Goal: Task Accomplishment & Management: Contribute content

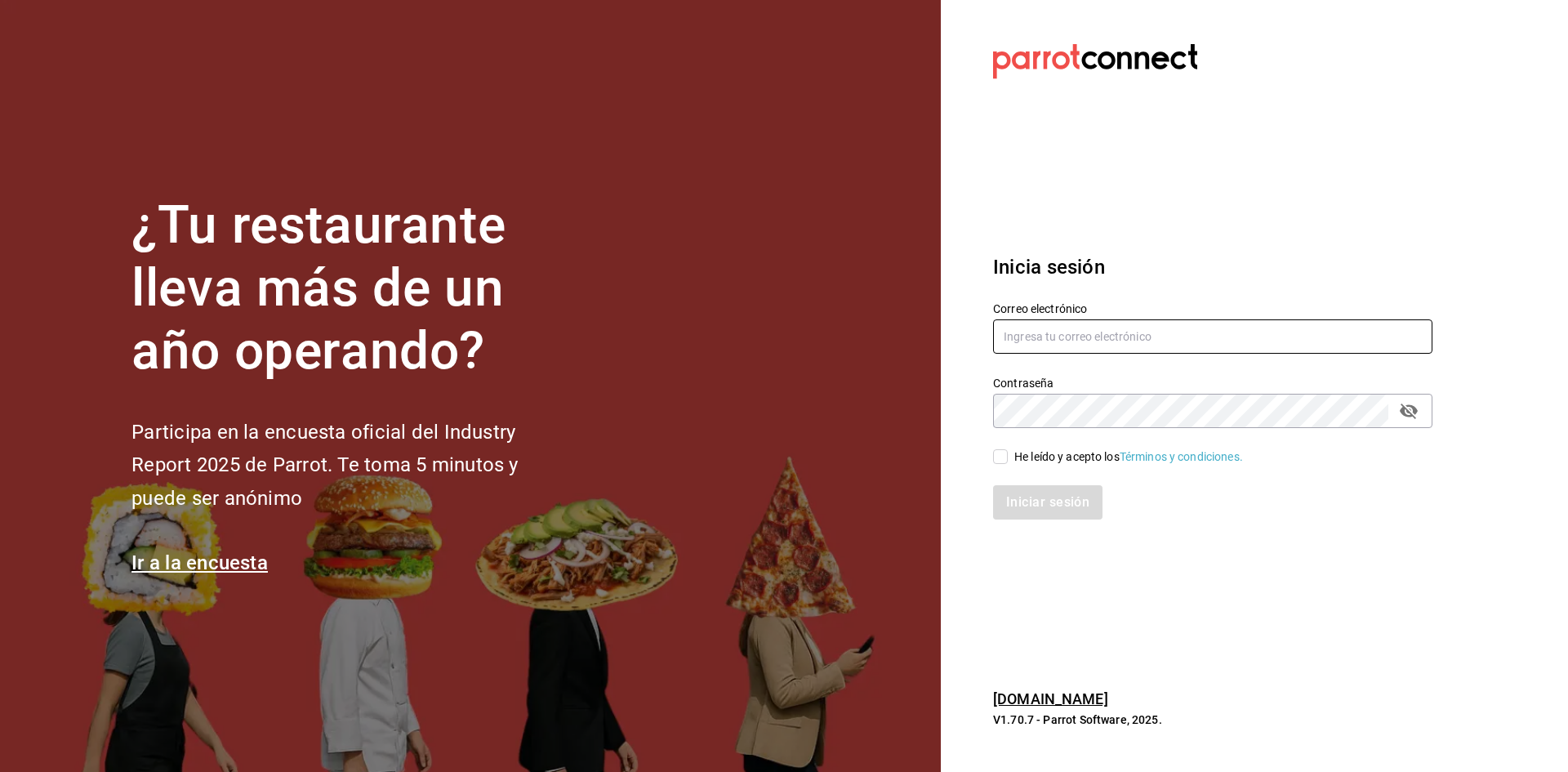
type input "[EMAIL_ADDRESS][DOMAIN_NAME]"
drag, startPoint x: 1001, startPoint y: 453, endPoint x: 1003, endPoint y: 477, distance: 24.1
click at [1000, 457] on input "He leído y acepto los Términos y condiciones." at bounding box center [999, 456] width 14 height 14
checkbox input "true"
click at [1016, 506] on button "Iniciar sesión" at bounding box center [1048, 502] width 111 height 34
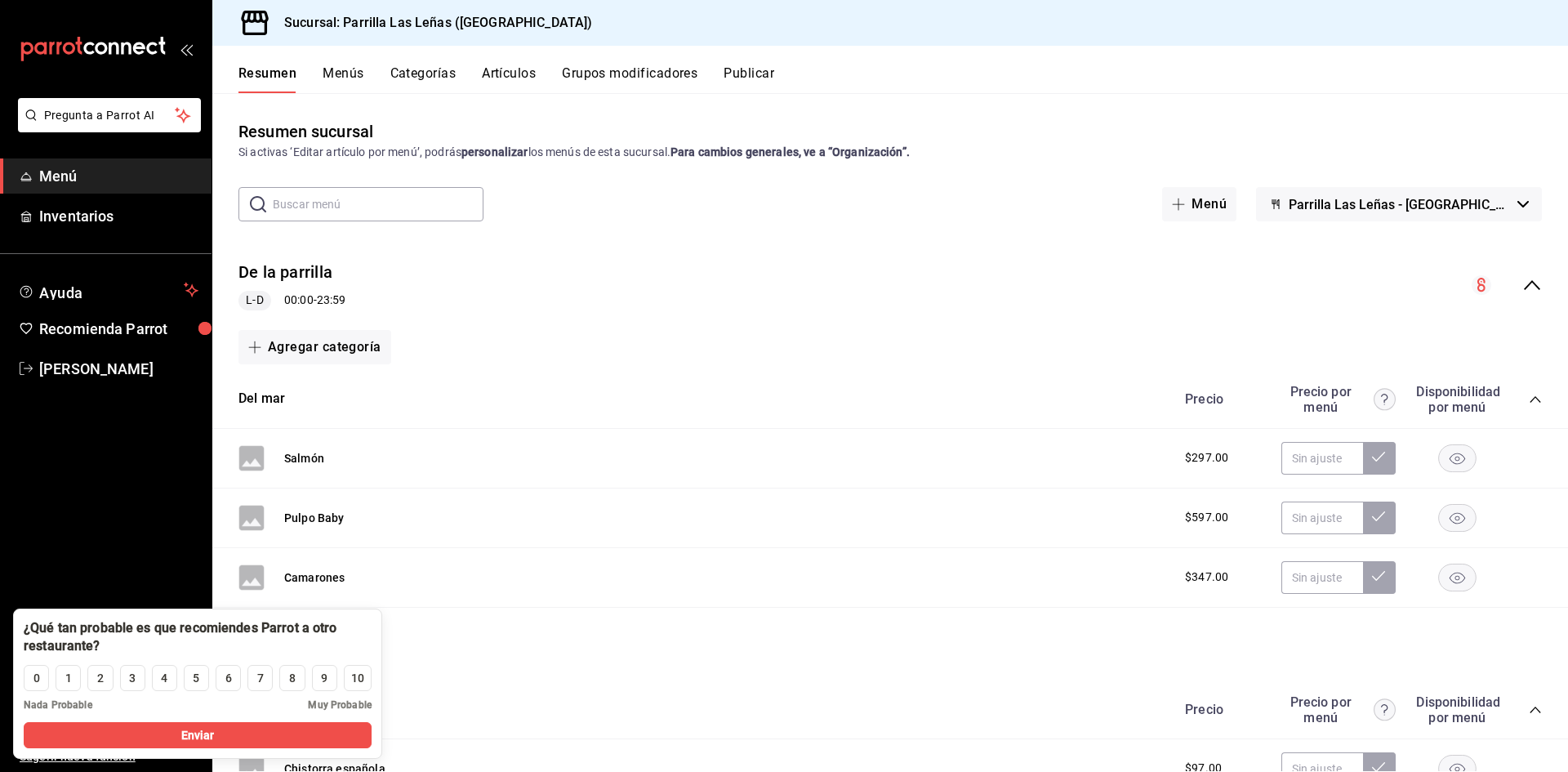
click at [789, 249] on div "De la parrilla L-D 00:00 - 23:59" at bounding box center [890, 286] width 1355 height 76
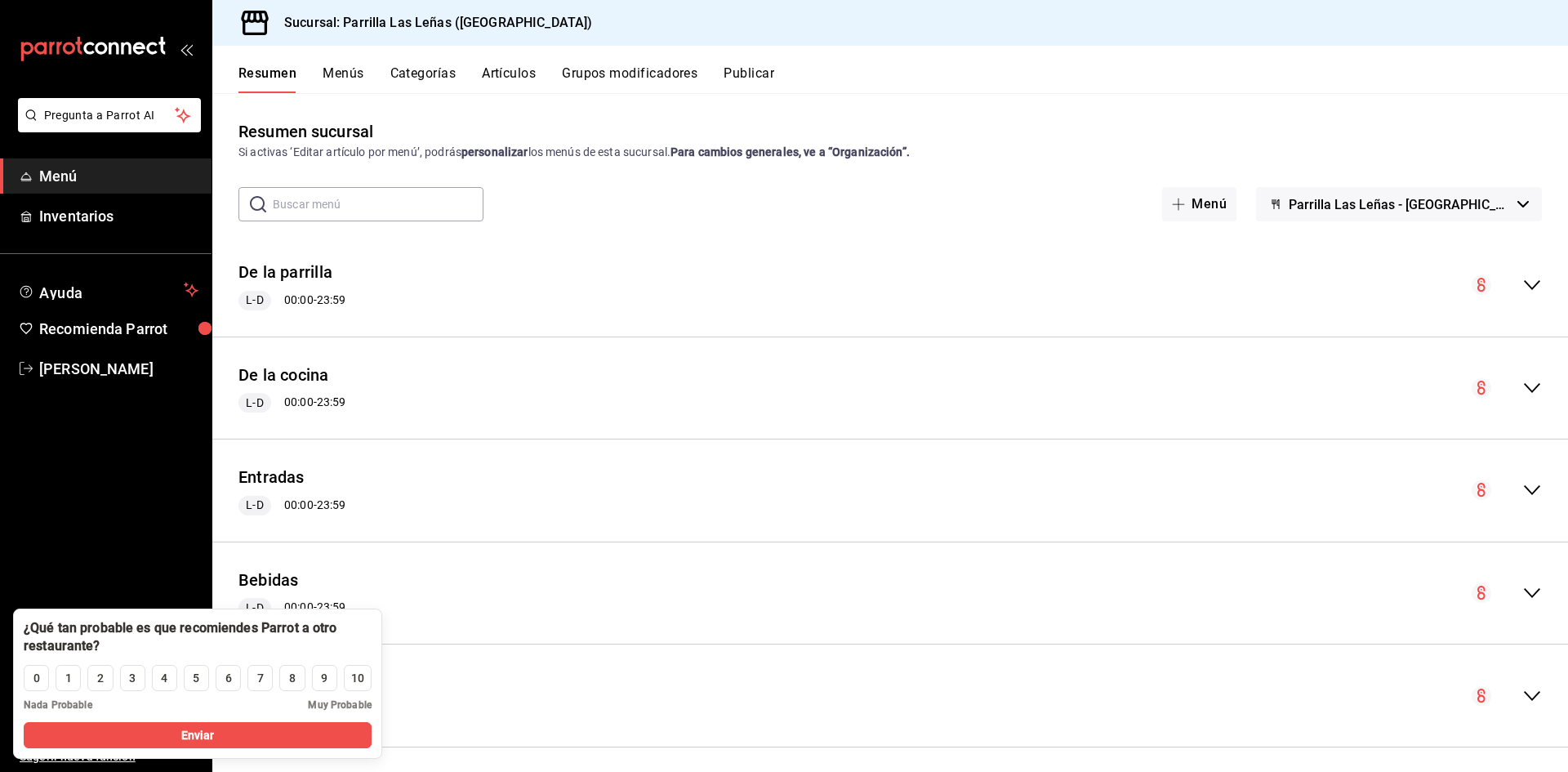
click at [532, 62] on div "Resumen Menús Categorías Artículos Grupos modificadores Publicar" at bounding box center [890, 69] width 1355 height 47
click at [519, 67] on button "Artículos" at bounding box center [509, 79] width 54 height 28
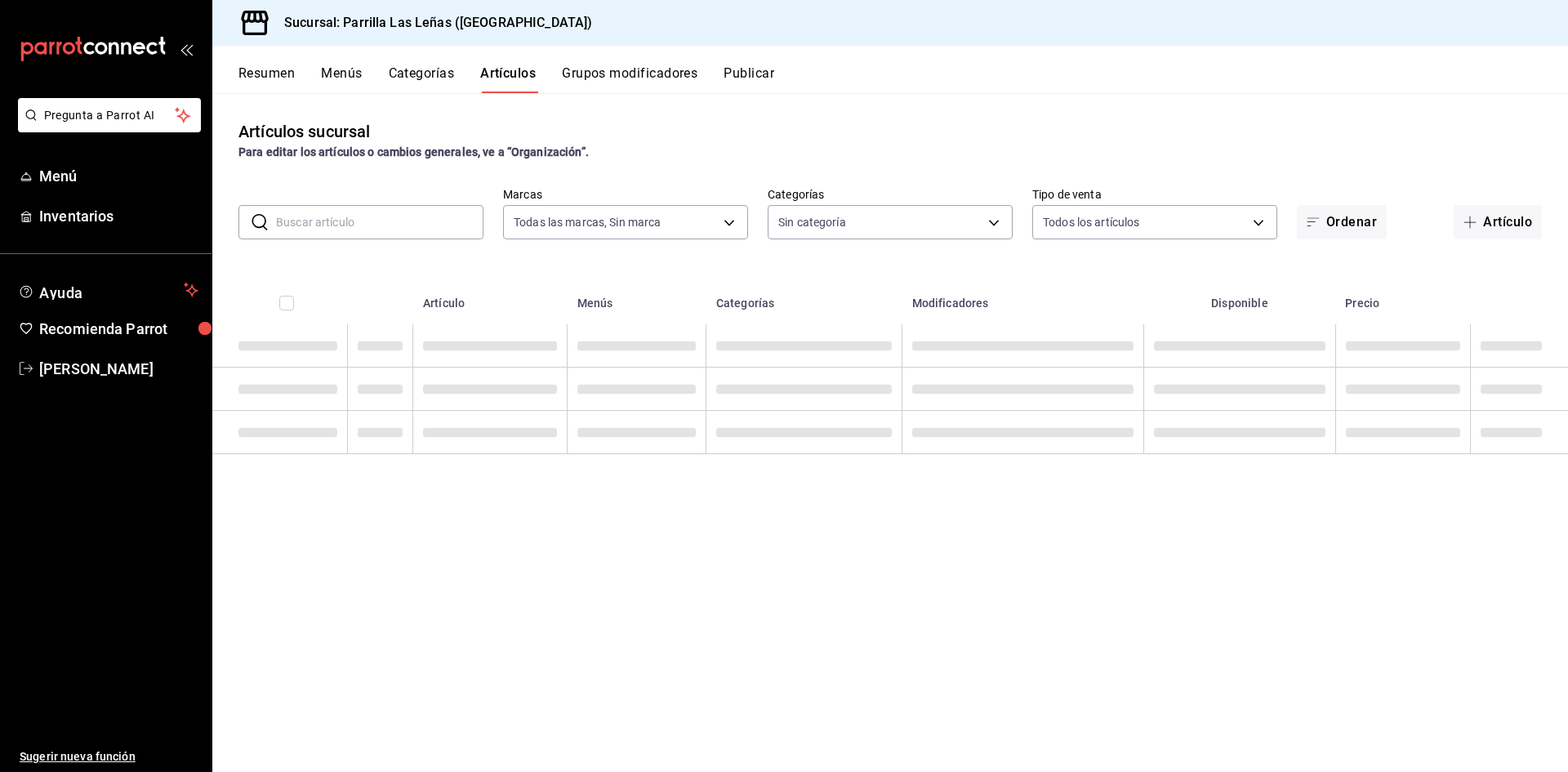
type input "fdfa05f9-8ea7-4368-ad04-fbd6ae7f73f5"
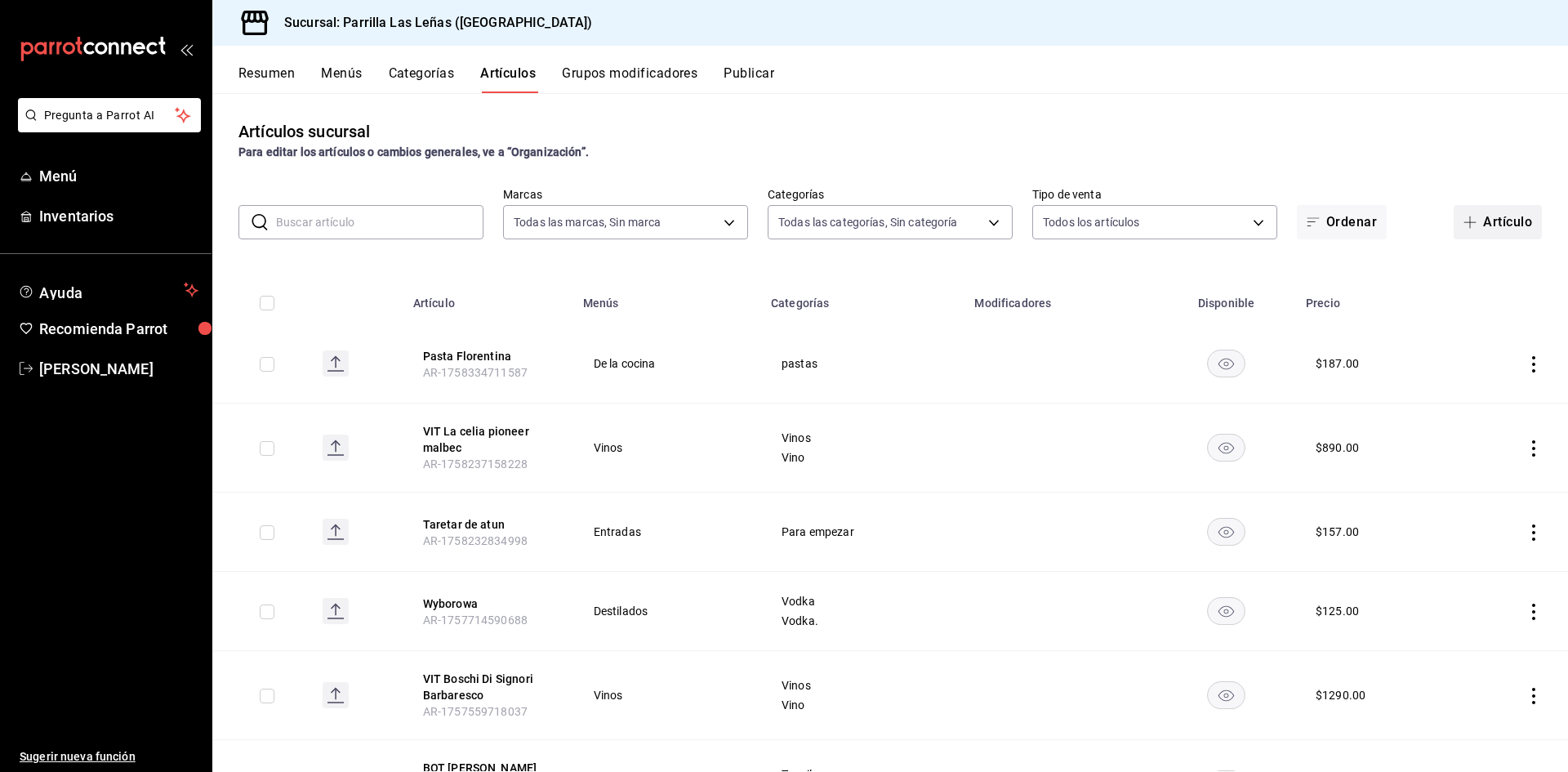
type input "51325ac9-5f46-4a64-a544-9de9a0a01f07,df633d89-7015-4477-8b90-425007523993,1470d…"
click at [1464, 225] on icon "button" at bounding box center [1470, 222] width 13 height 13
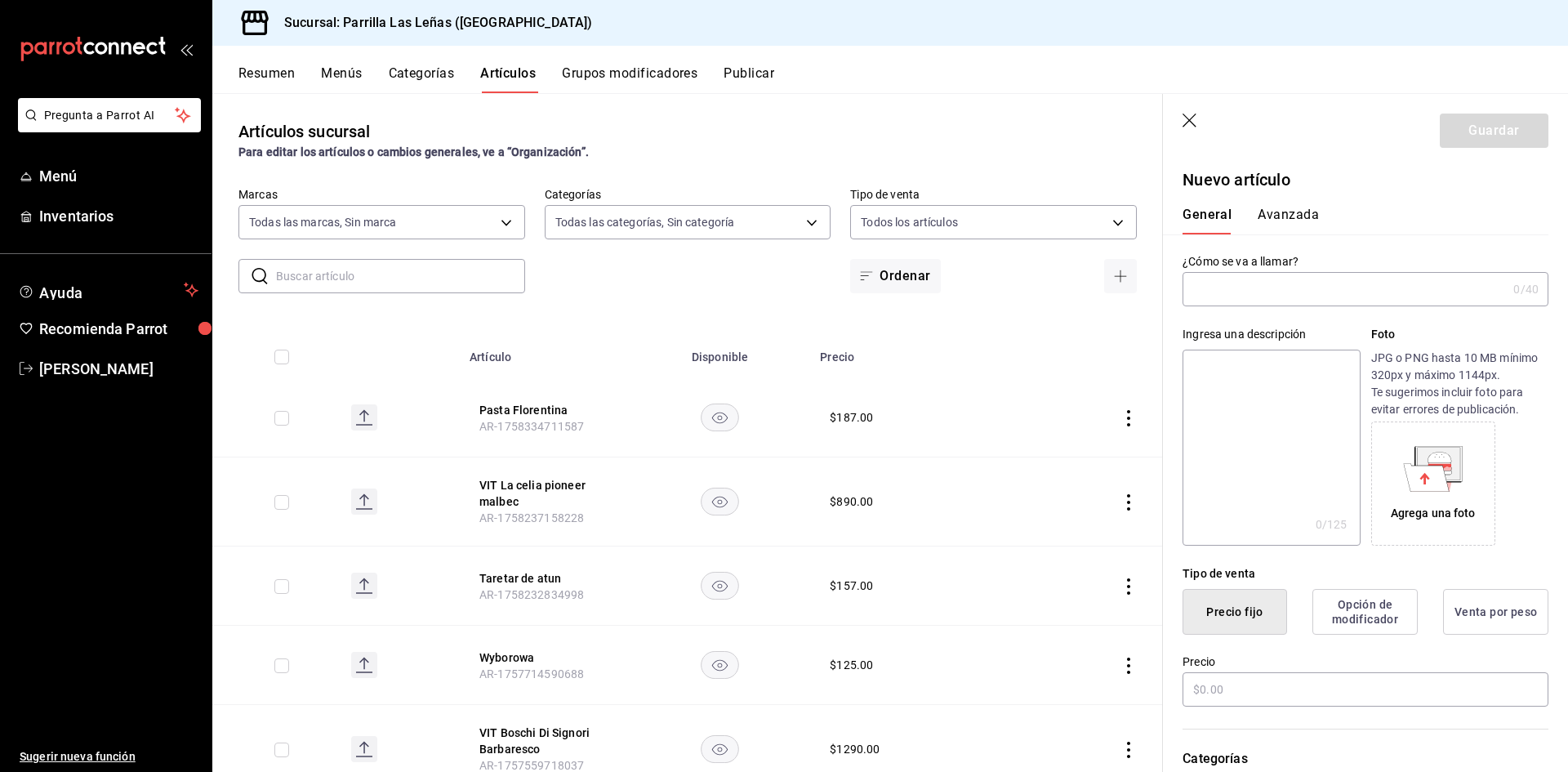
click at [1243, 305] on input "text" at bounding box center [1345, 289] width 325 height 32
type input "V"
click at [1326, 286] on input "Copa VIT La Celia Malbec- Cabernet" at bounding box center [1341, 289] width 318 height 32
type input "Copa VIT La Celia Malbec - Cabernet"
click at [1119, 328] on th at bounding box center [1091, 351] width 144 height 52
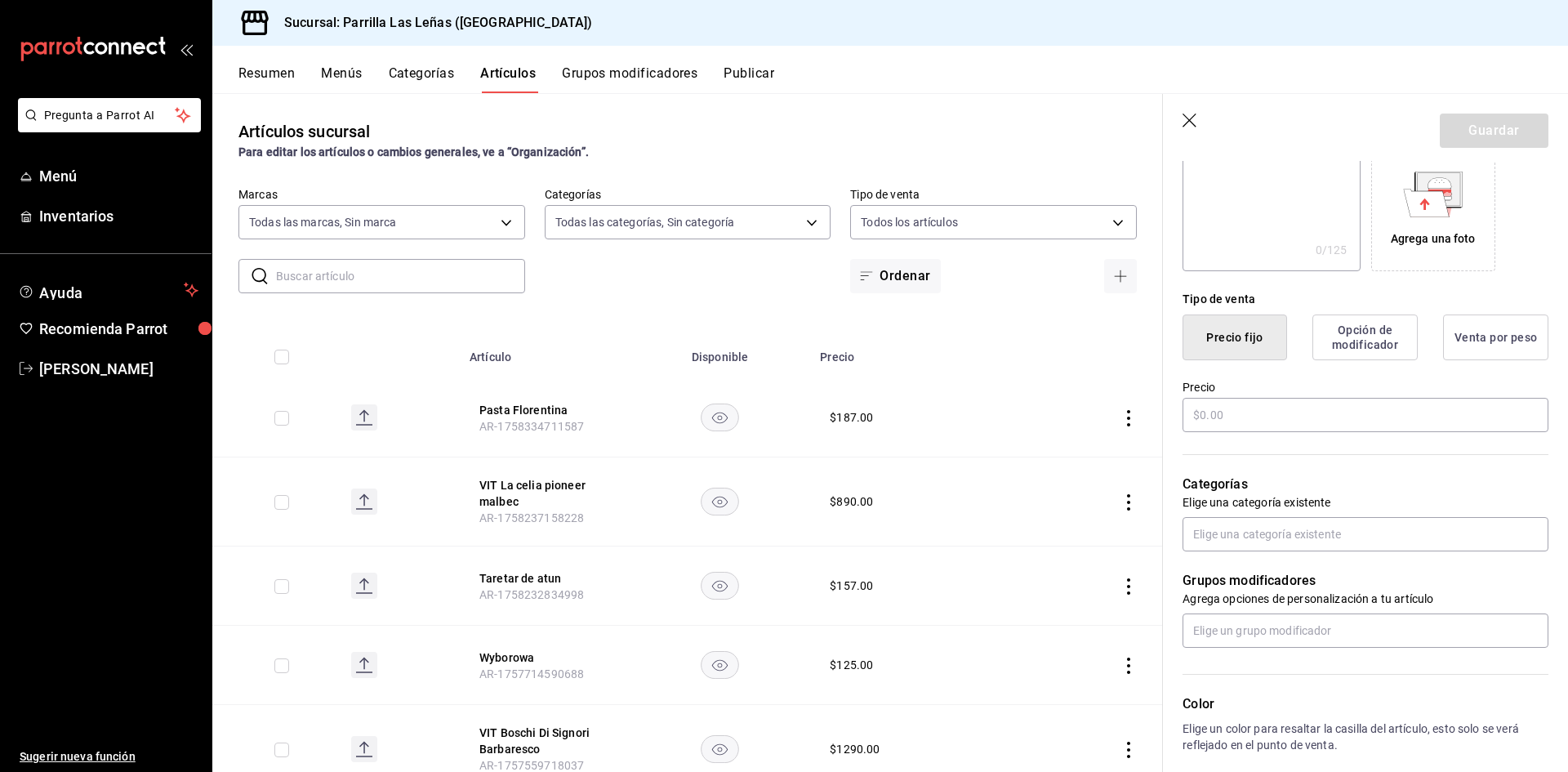
scroll to position [408, 0]
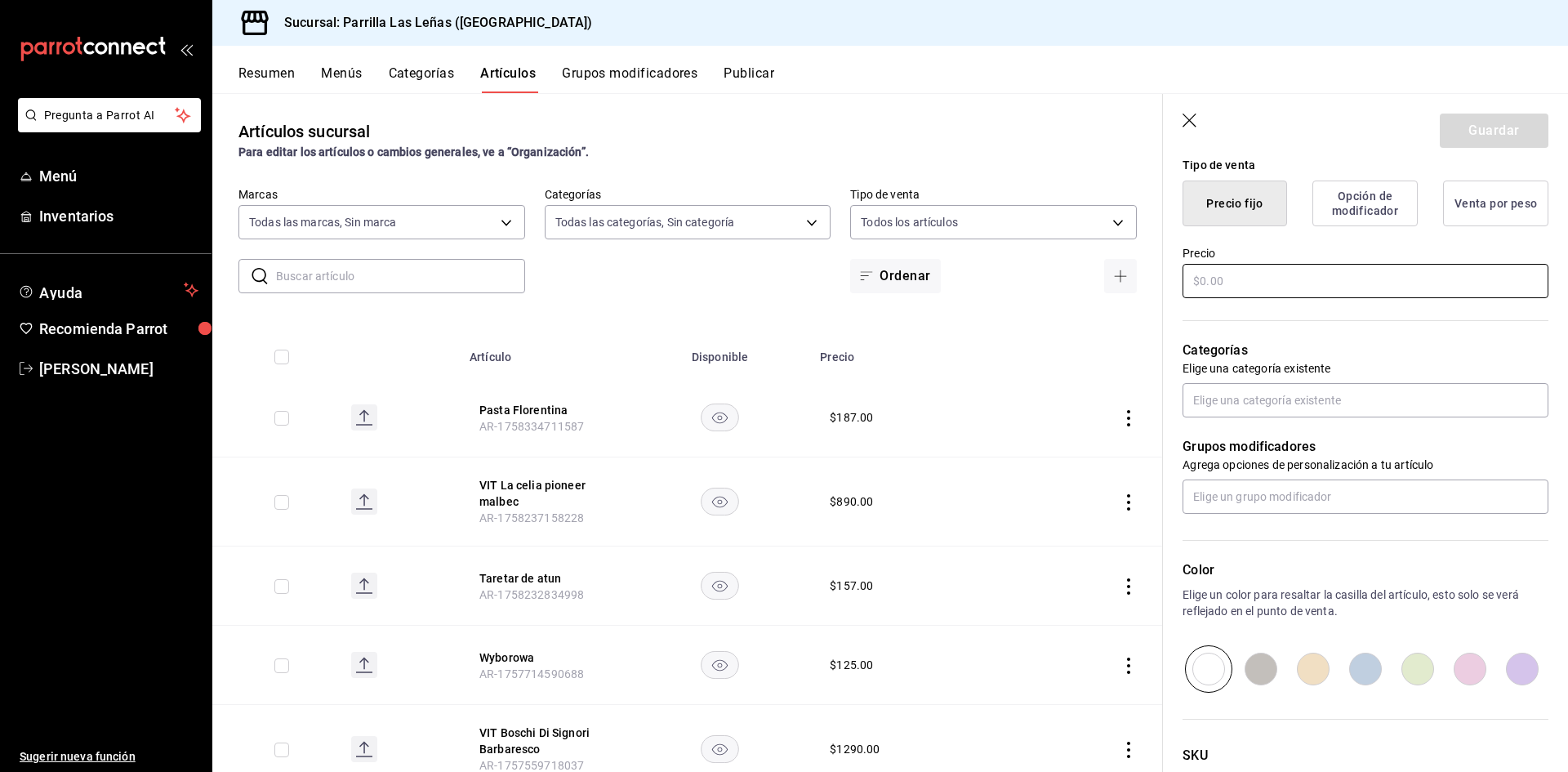
click at [1224, 295] on input "text" at bounding box center [1365, 281] width 365 height 34
type input "$150.00"
click at [1232, 402] on input "text" at bounding box center [1365, 401] width 365 height 34
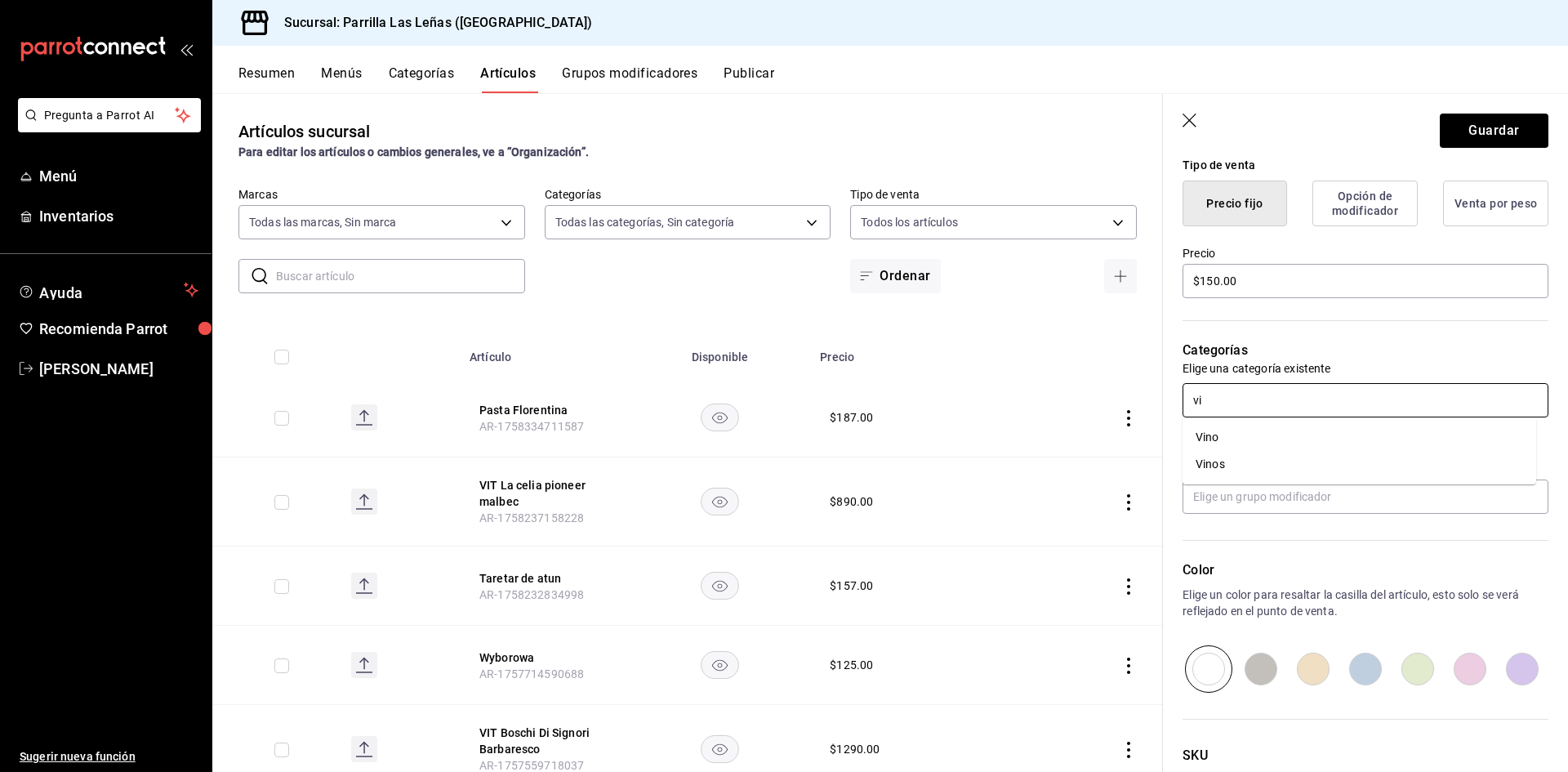
type input "vin"
click at [1239, 430] on li "Vino" at bounding box center [1359, 438] width 354 height 27
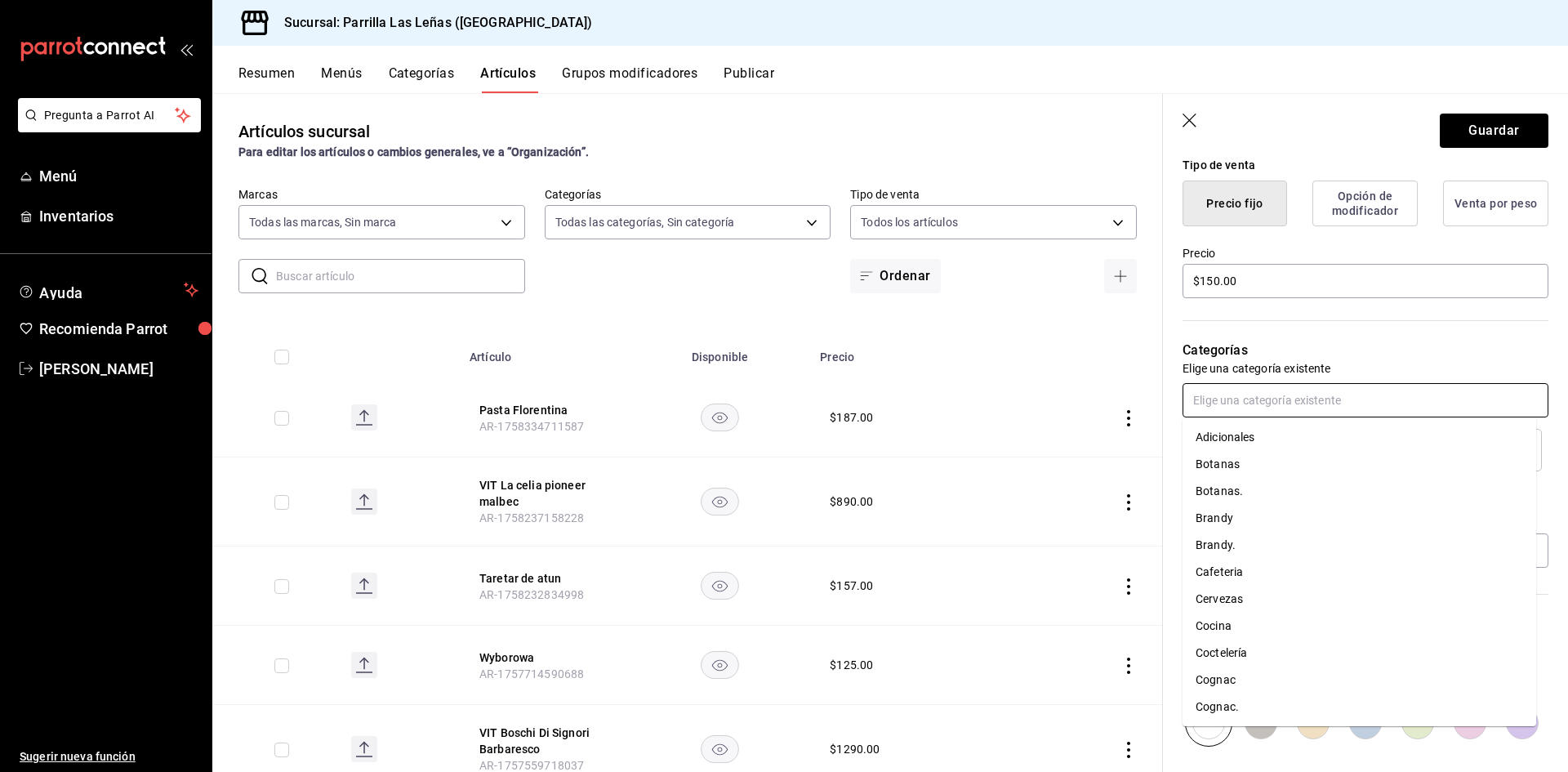
click at [1246, 407] on input "text" at bounding box center [1365, 401] width 365 height 34
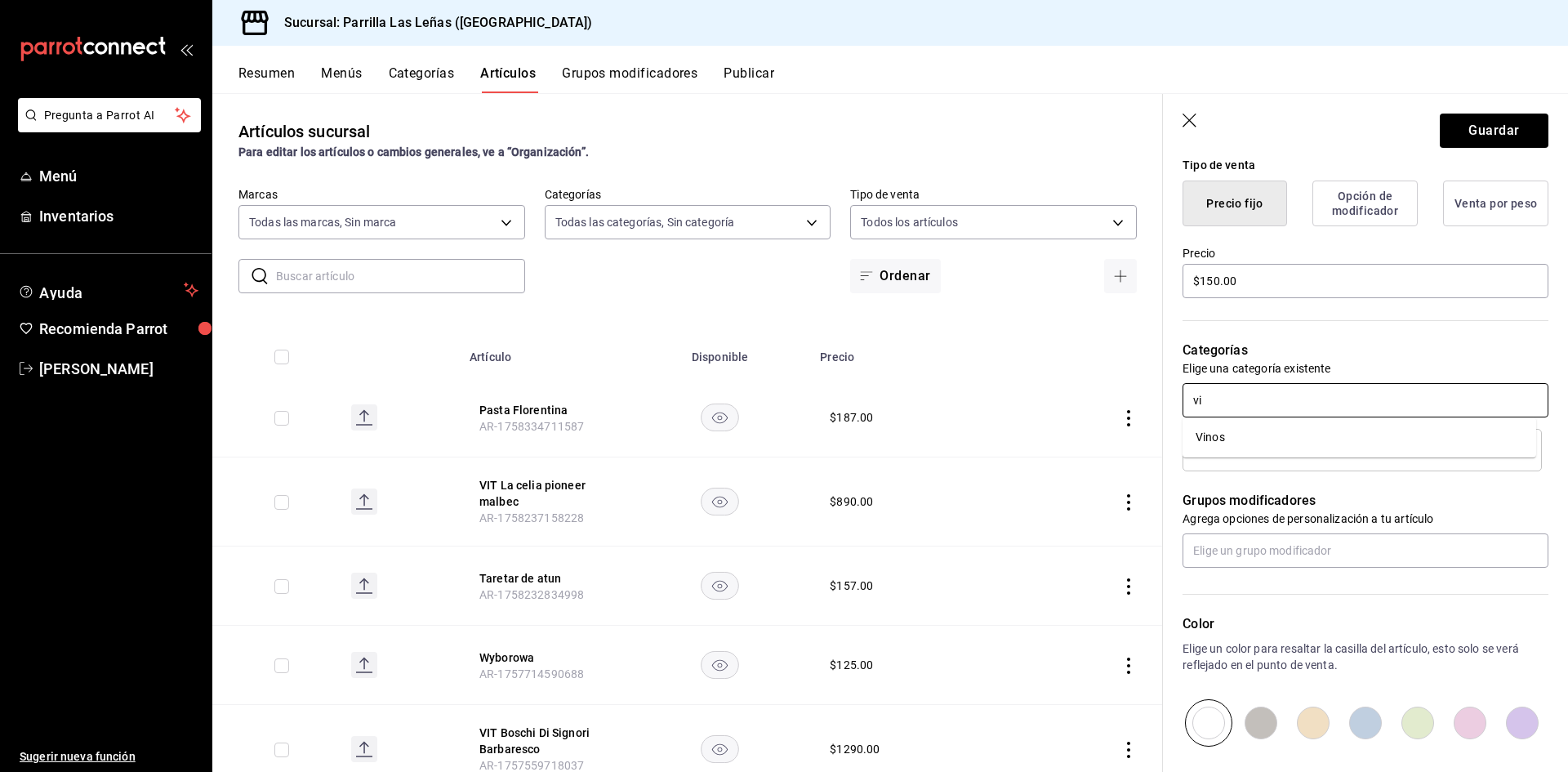
type input "vin"
click at [1234, 434] on li "Vinos" at bounding box center [1359, 438] width 354 height 27
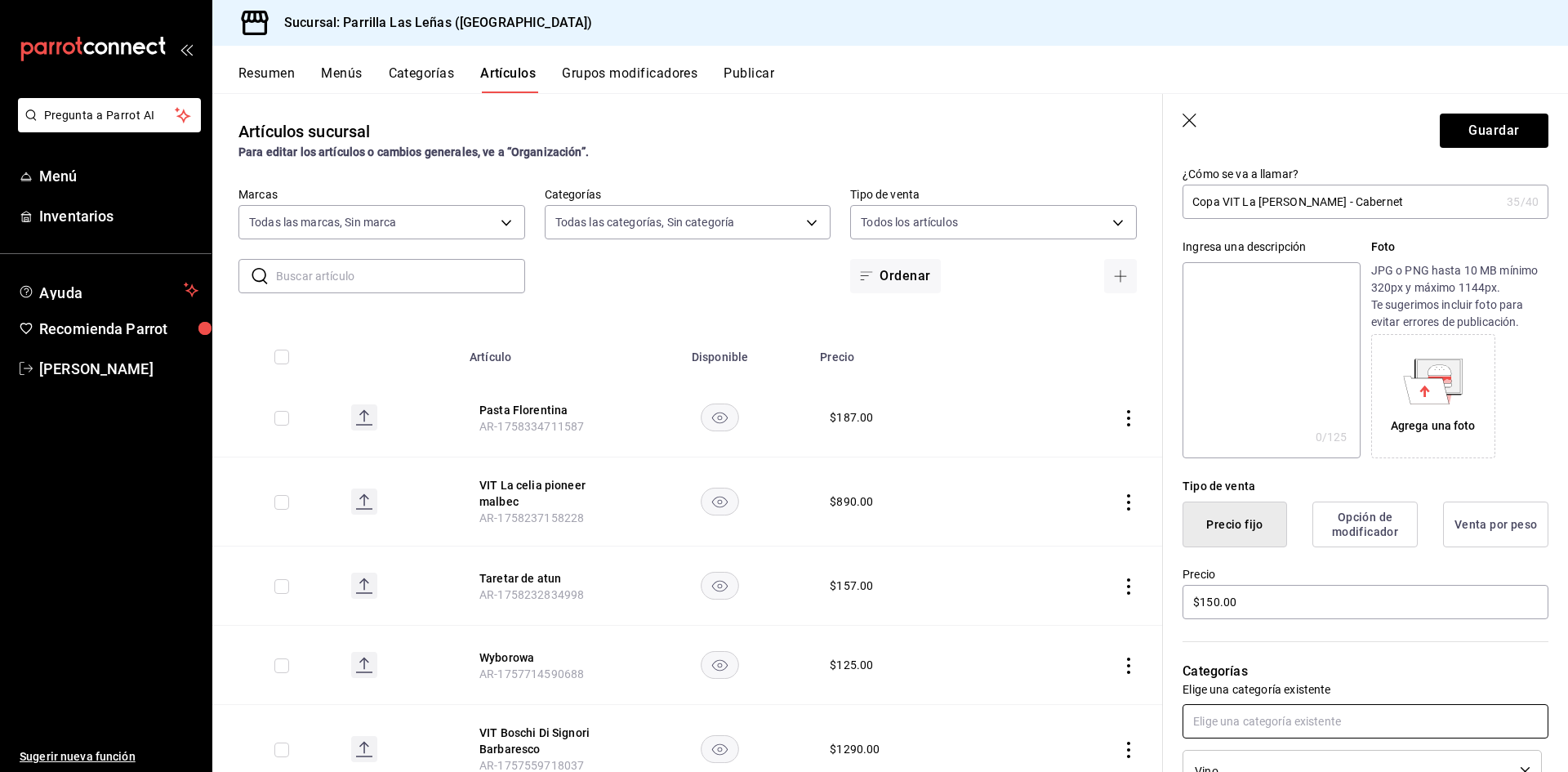
scroll to position [0, 0]
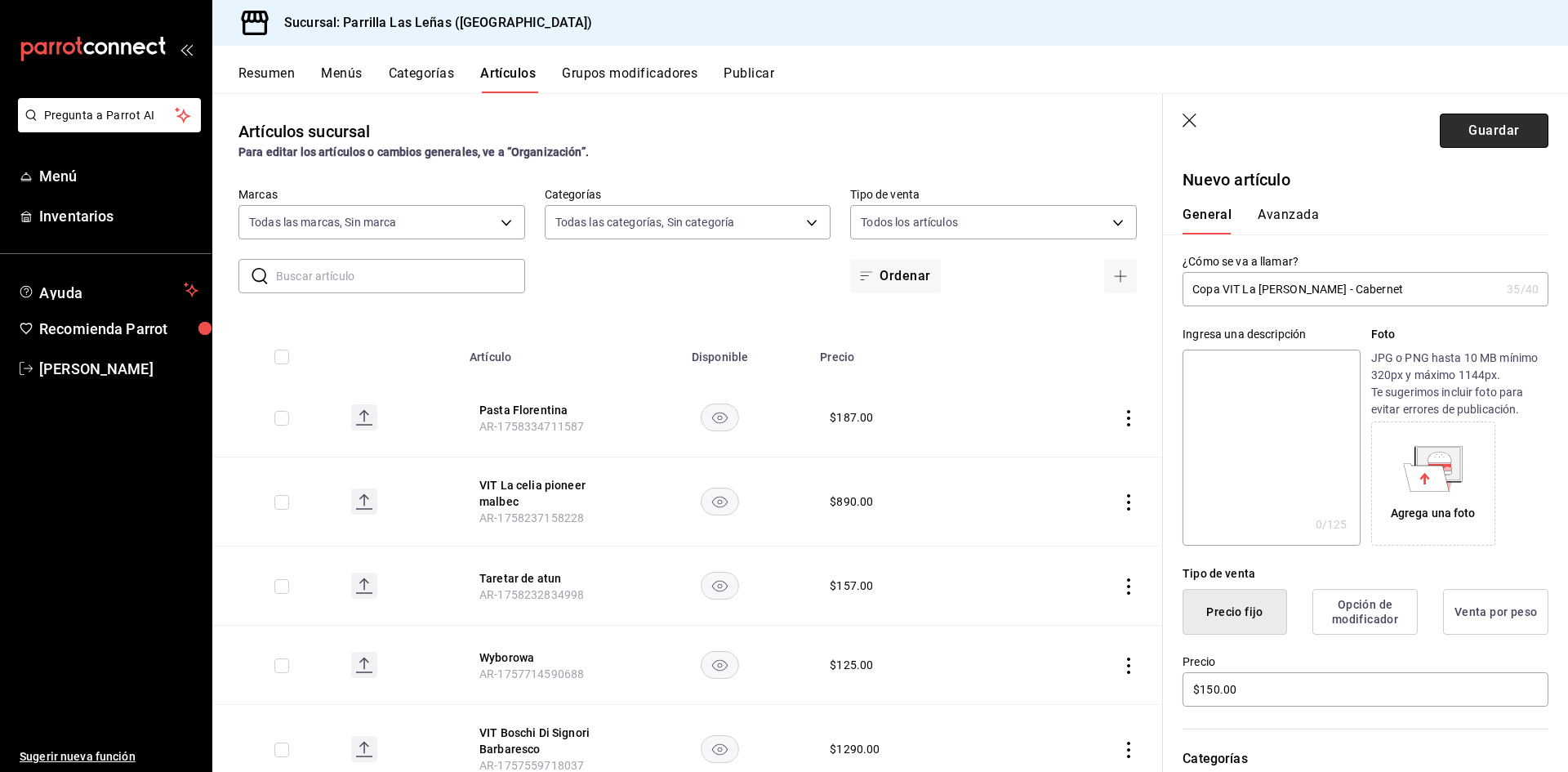
click at [1482, 126] on button "Guardar" at bounding box center [1494, 131] width 108 height 34
